Goal: Transaction & Acquisition: Purchase product/service

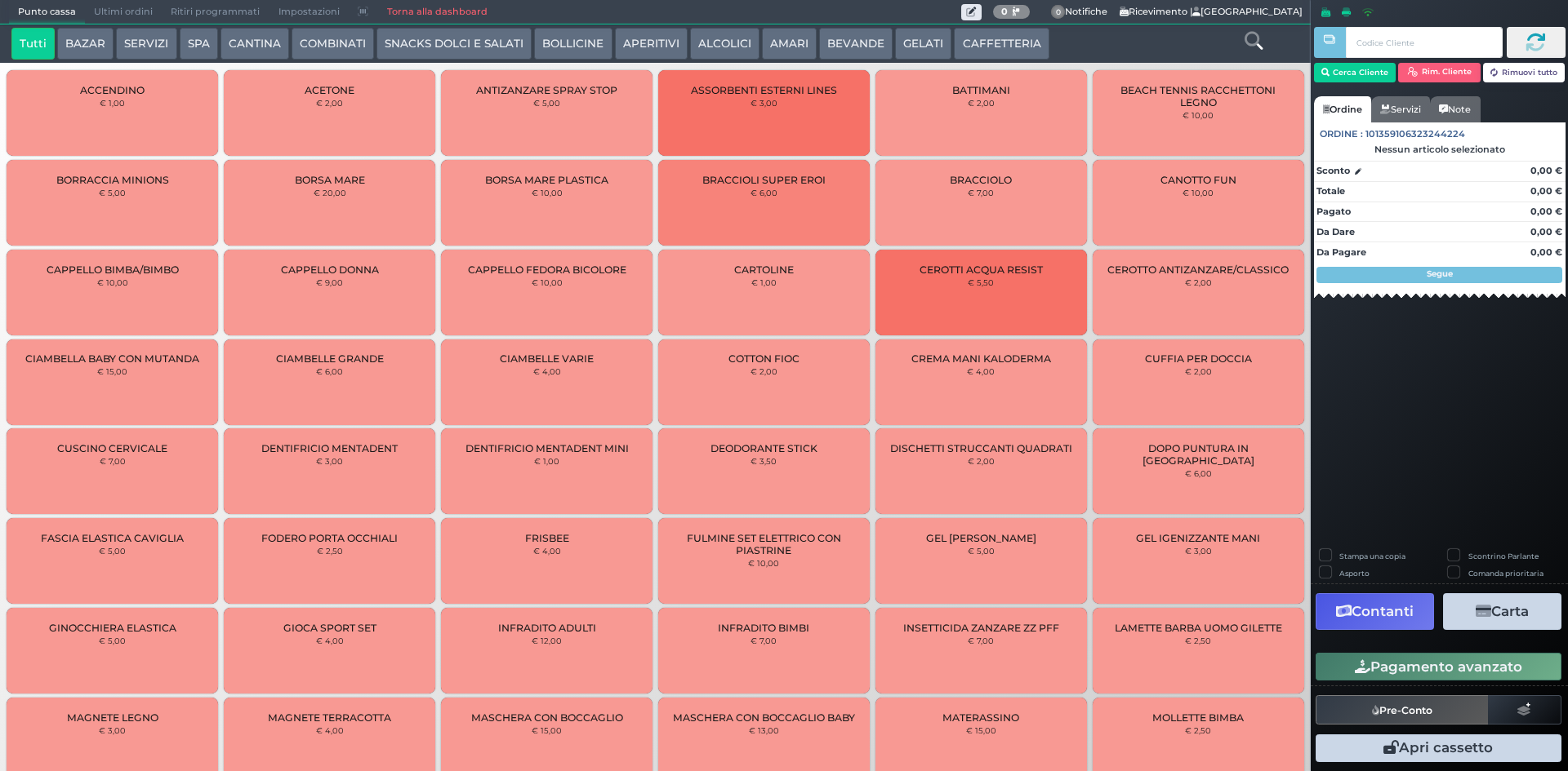
click at [155, 34] on button "SERVIZI" at bounding box center [145, 45] width 60 height 33
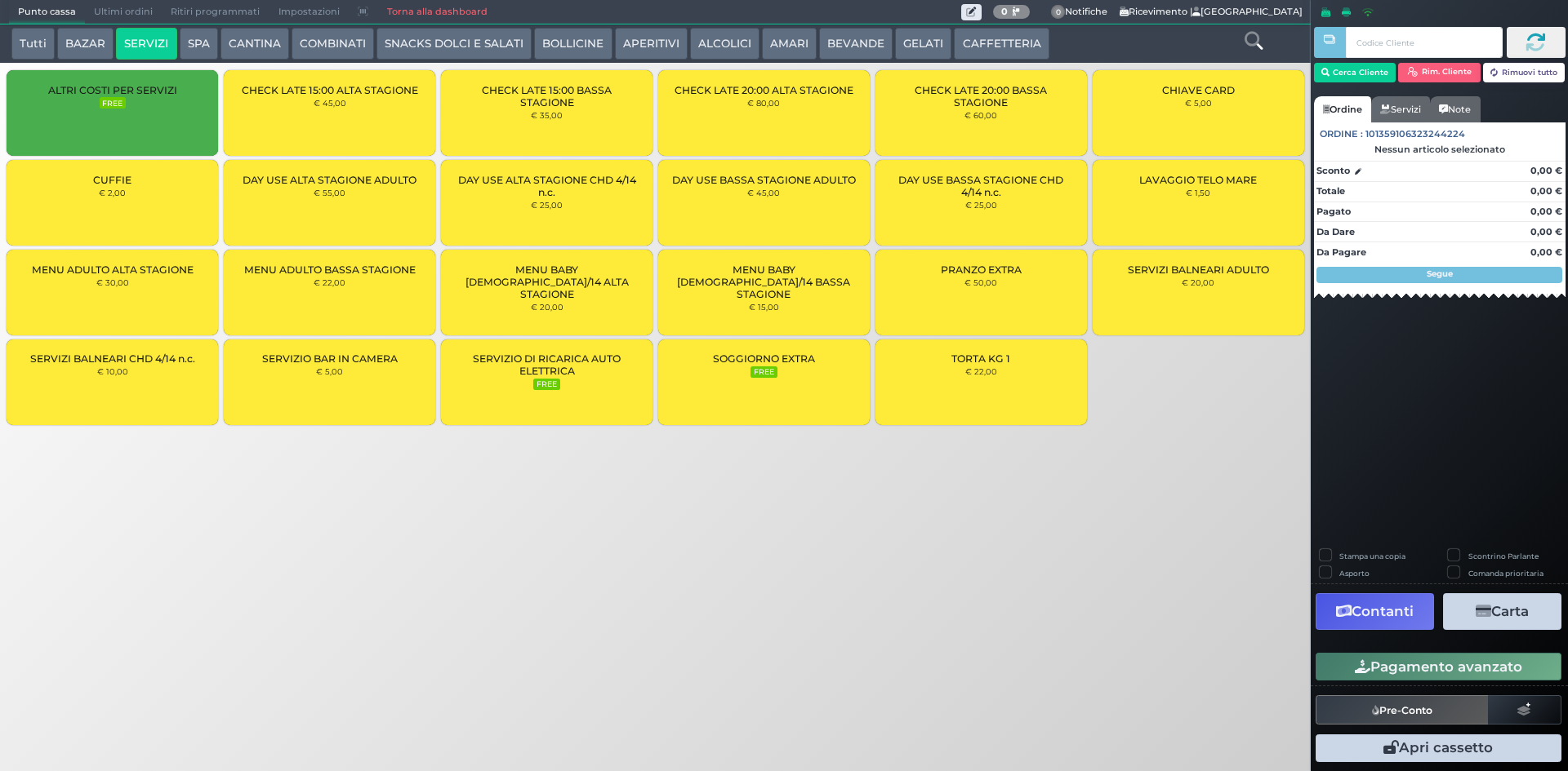
click at [991, 378] on div "TORTA KG 1 € 22,00" at bounding box center [981, 383] width 212 height 86
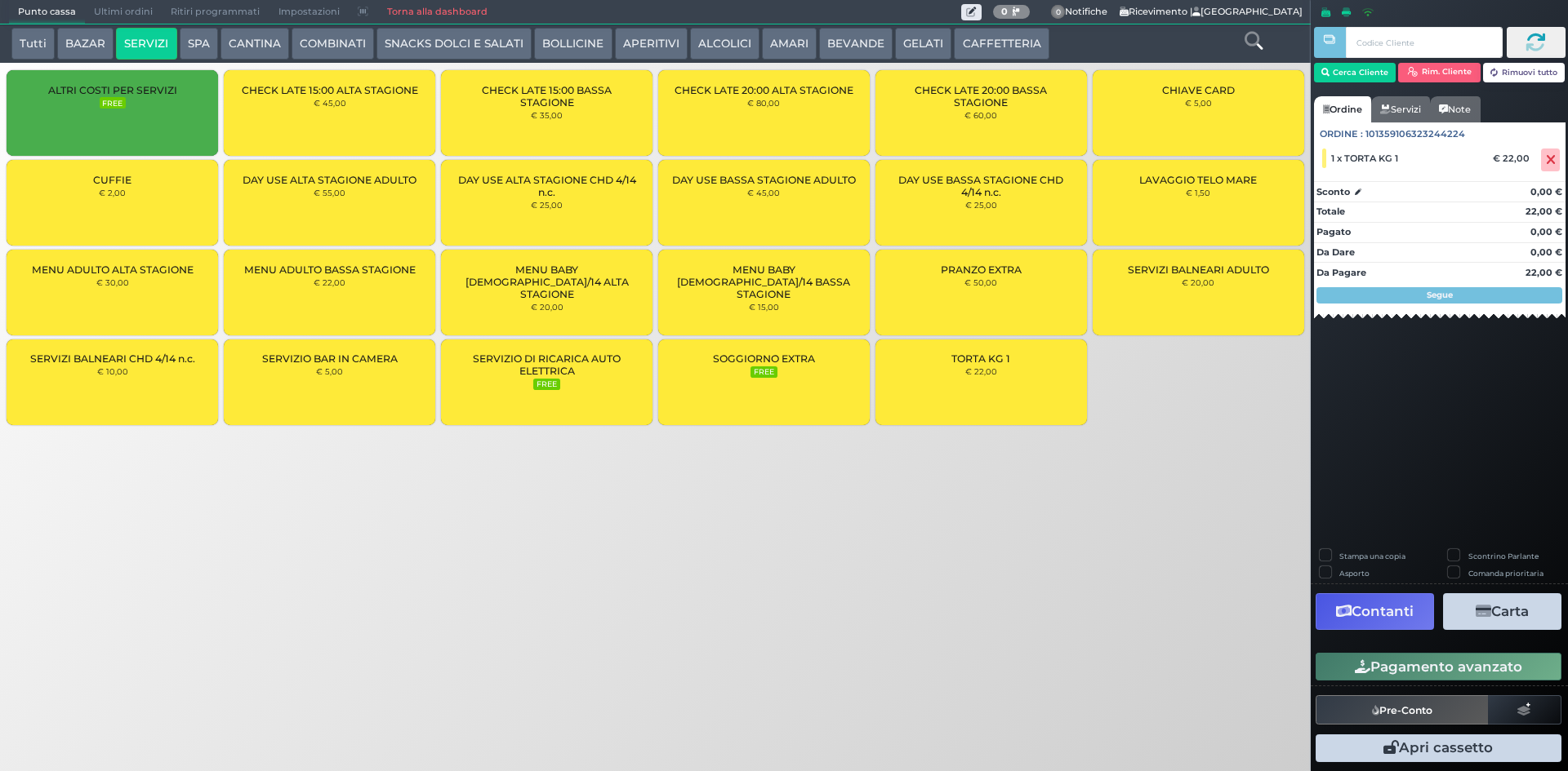
click at [991, 374] on small "€ 22,00" at bounding box center [981, 372] width 32 height 10
click at [1358, 69] on button "Cerca Cliente" at bounding box center [1355, 73] width 83 height 20
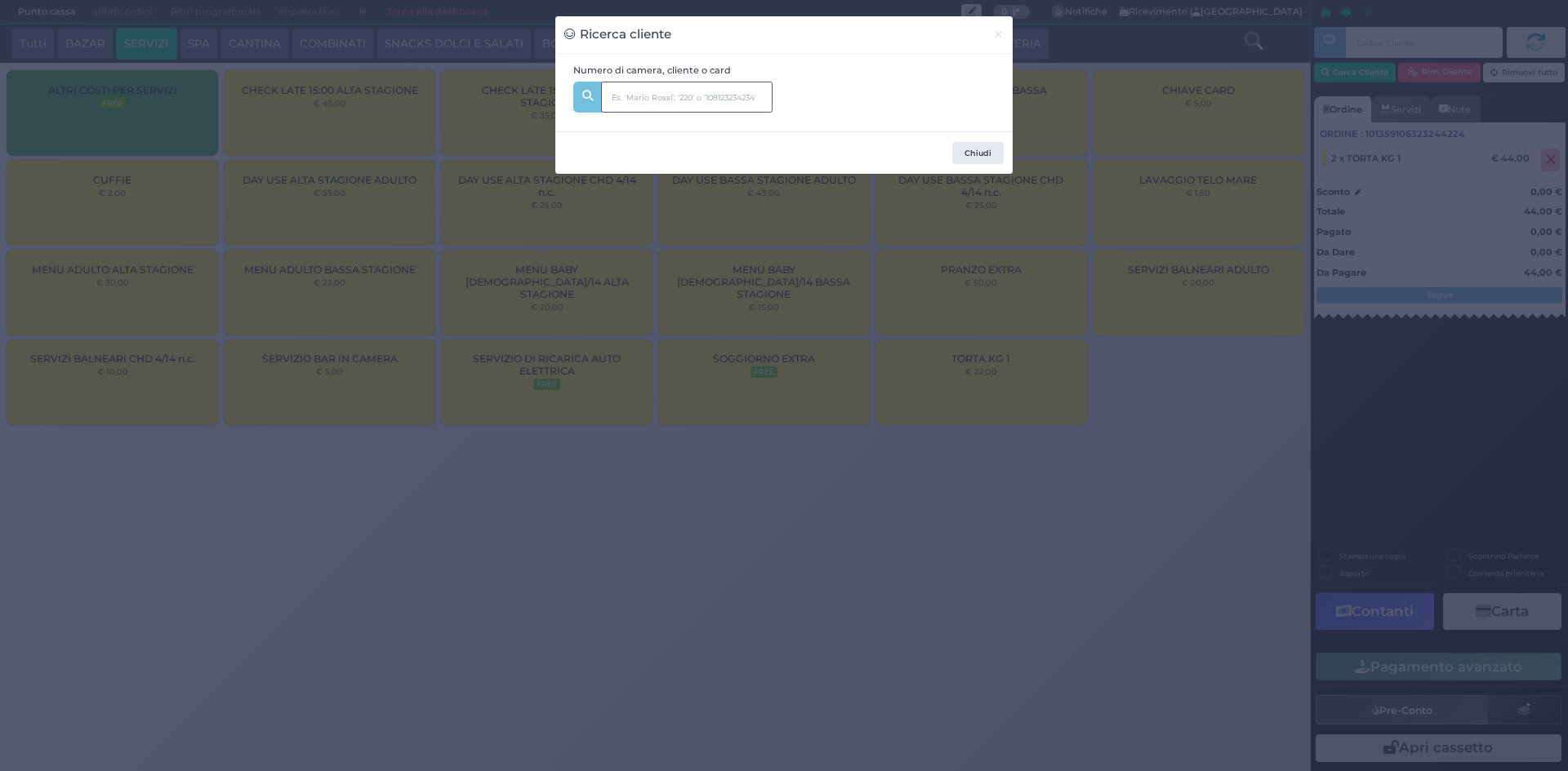
click at [704, 96] on input "text" at bounding box center [686, 98] width 171 height 31
type input "MOTTOLA"
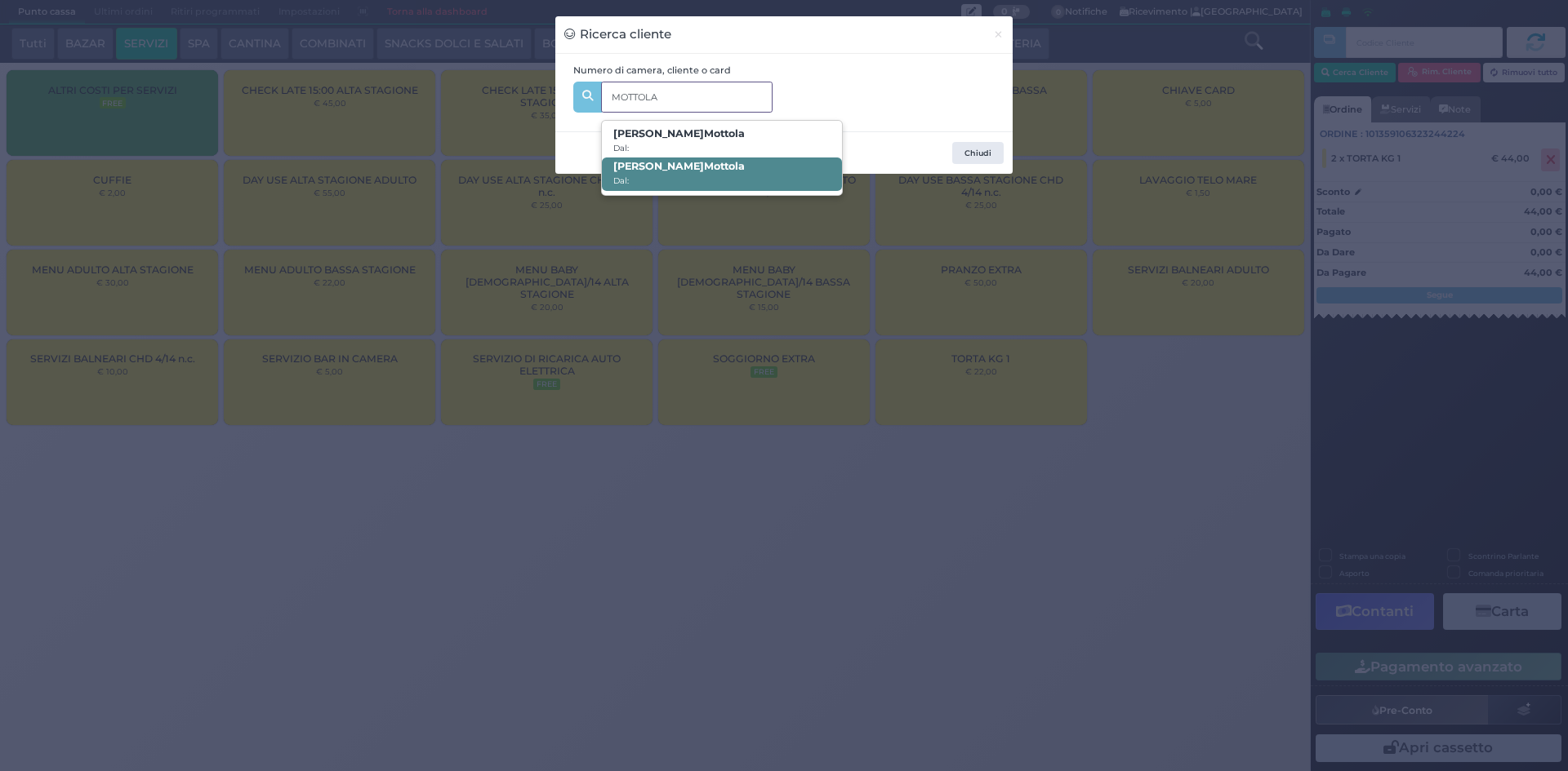
click at [655, 165] on b "[PERSON_NAME]" at bounding box center [679, 166] width 131 height 12
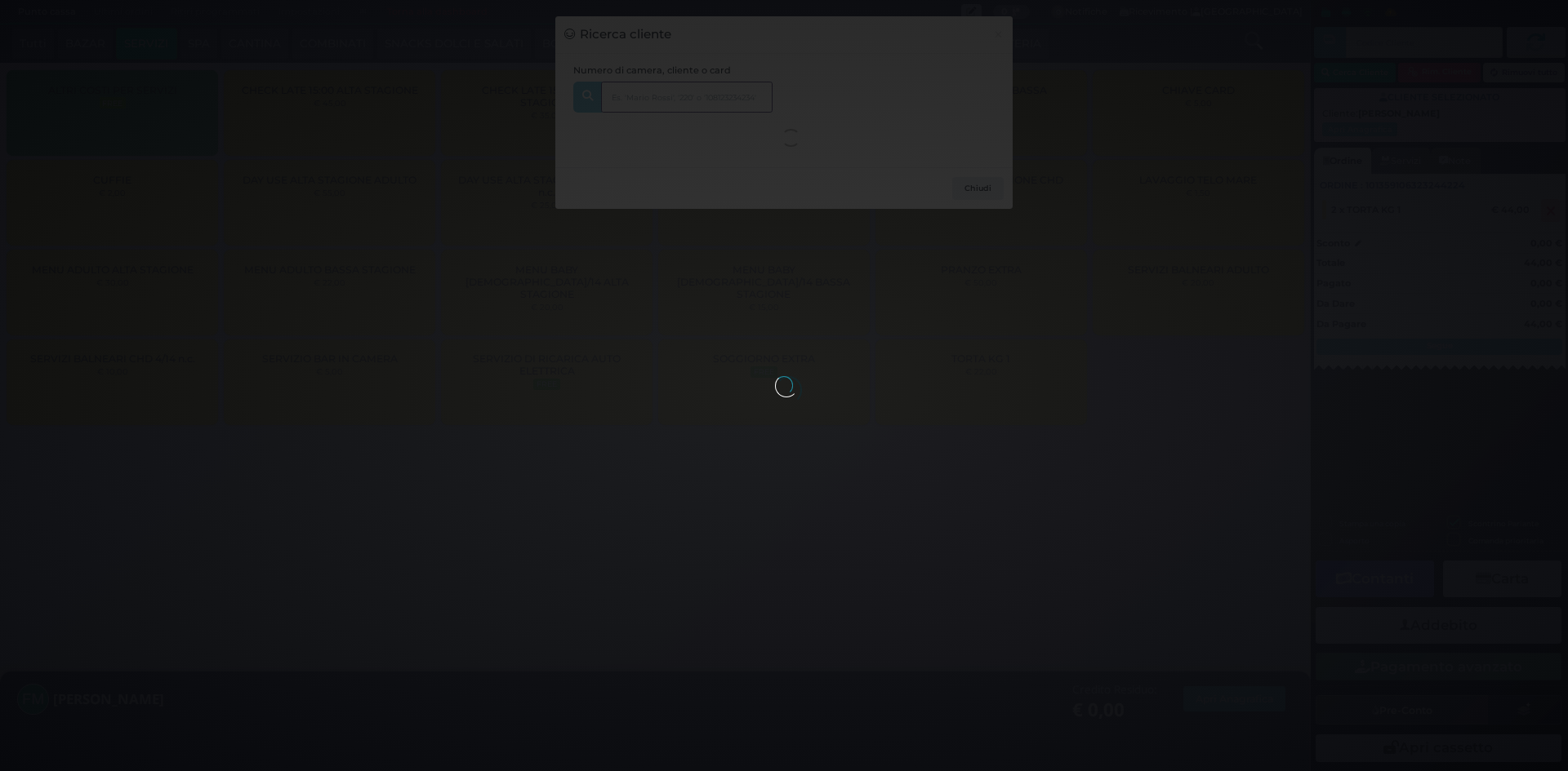
checkbox input "true"
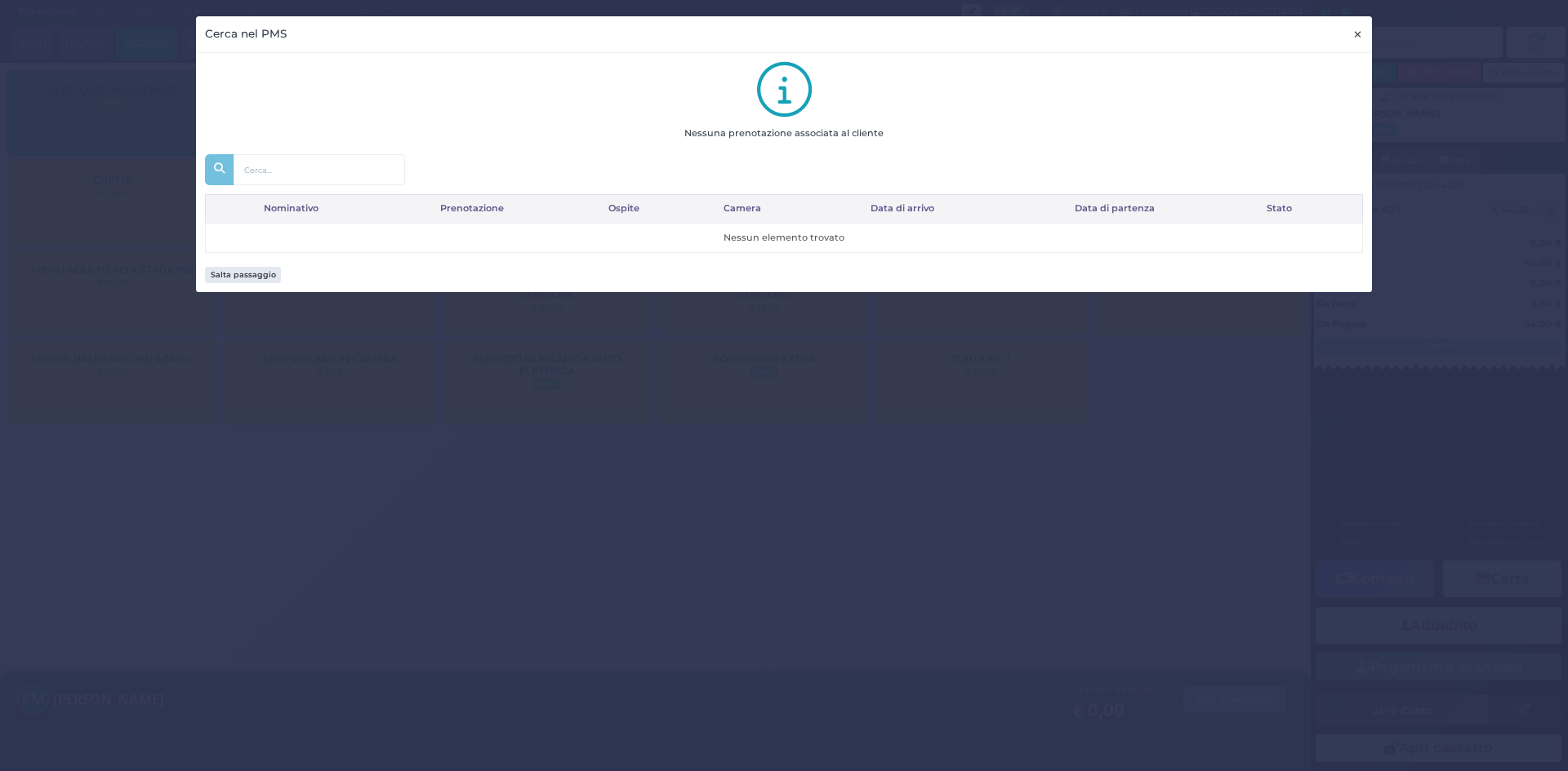
click at [1357, 31] on span "×" at bounding box center [1357, 35] width 11 height 18
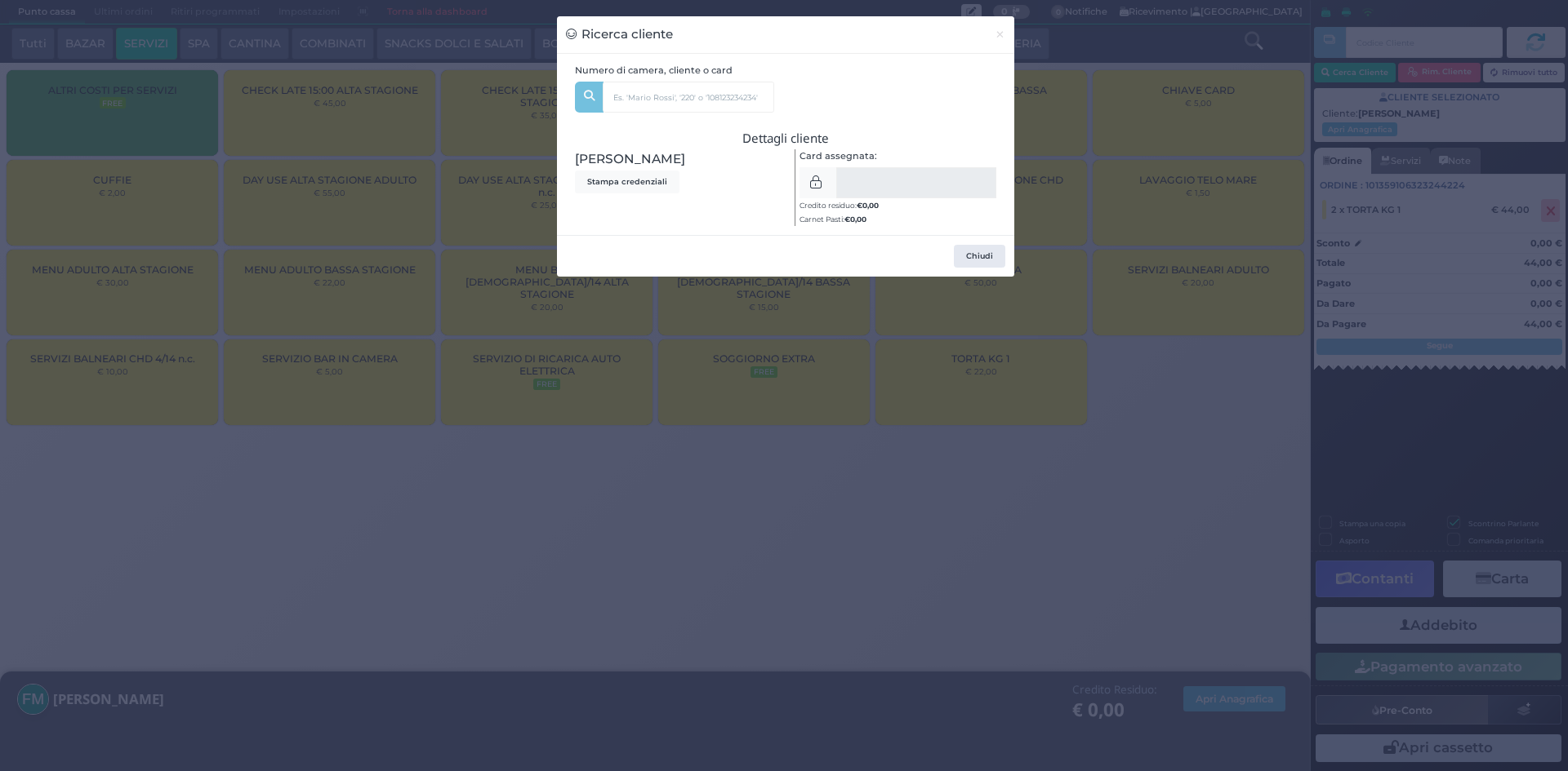
click at [907, 545] on div "Ricerca cliente × Numero di camera, cliente o card [PERSON_NAME] Dal: [PERSON_N…" at bounding box center [784, 385] width 1568 height 771
